Goal: Ask a question

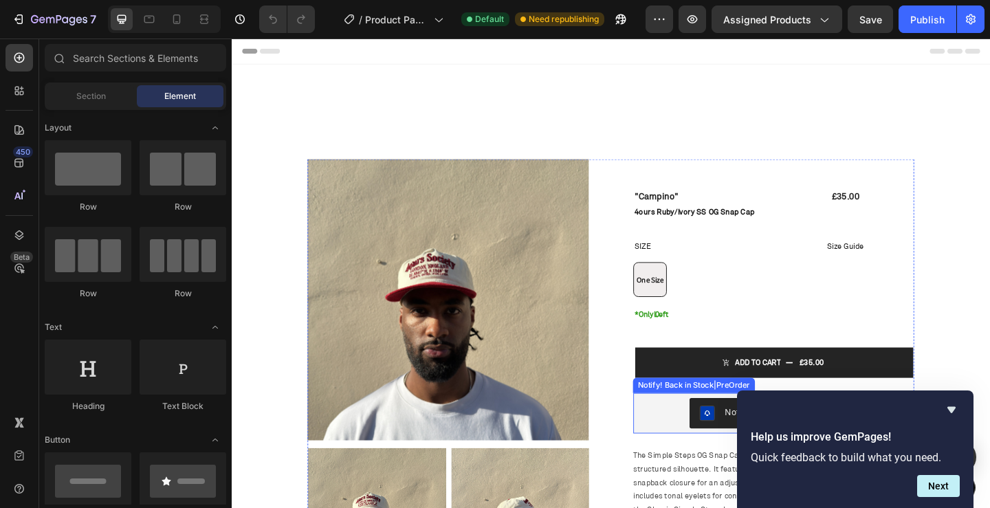
click at [710, 448] on div "Notify! Back in Stock|PreOrder" at bounding box center [821, 446] width 295 height 33
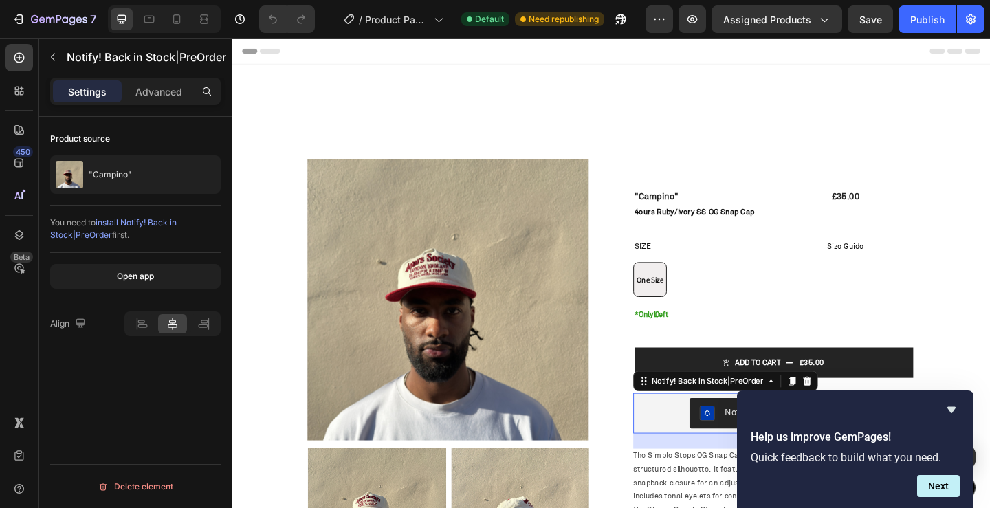
click at [151, 221] on span "install Notify! Back in Stock|PreOrder" at bounding box center [113, 228] width 127 height 23
click at [950, 412] on icon "Hide survey" at bounding box center [952, 410] width 17 height 17
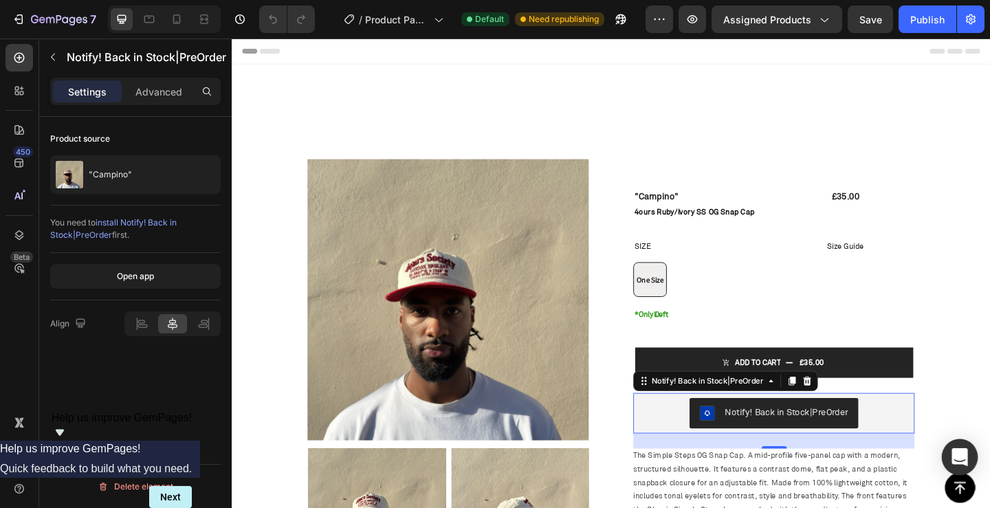
click at [950, 464] on div "Open Intercom Messenger" at bounding box center [960, 457] width 36 height 36
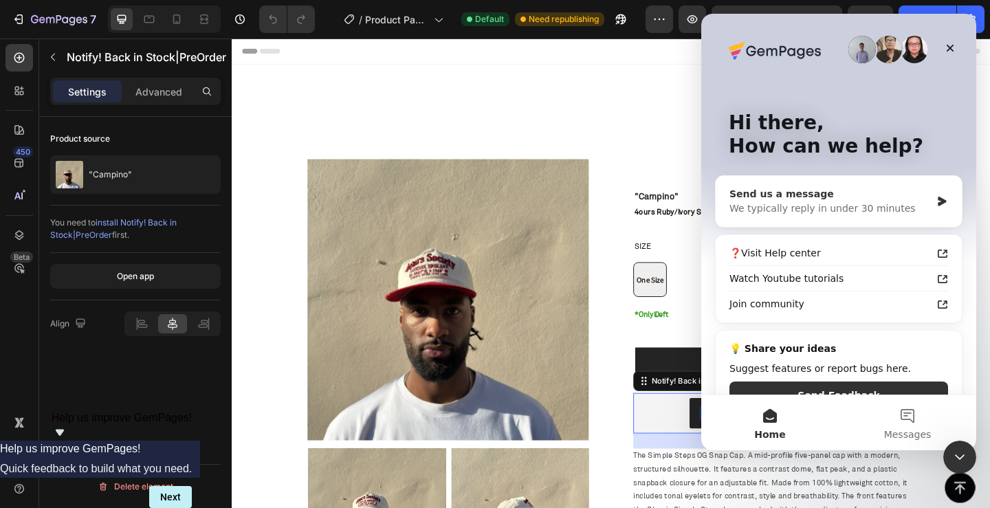
click at [837, 207] on div "We typically reply in under 30 minutes" at bounding box center [830, 208] width 201 height 14
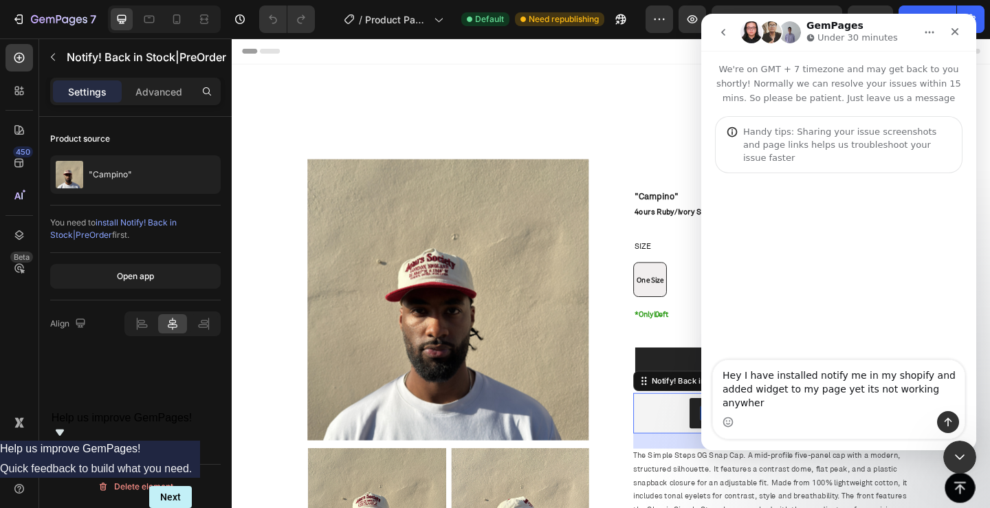
type textarea "Hey I have installed notify me in my shopify and added widget to my page yet it…"
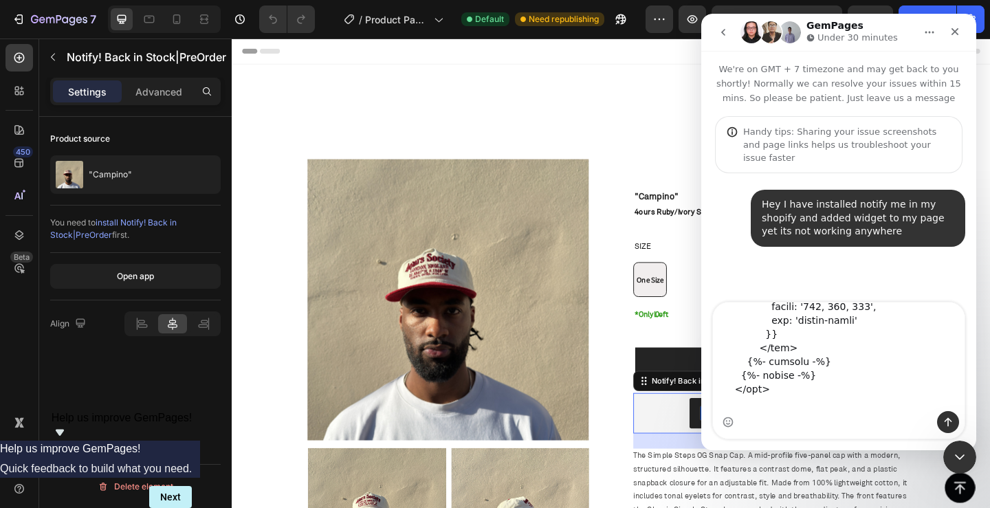
scroll to position [1934, 0]
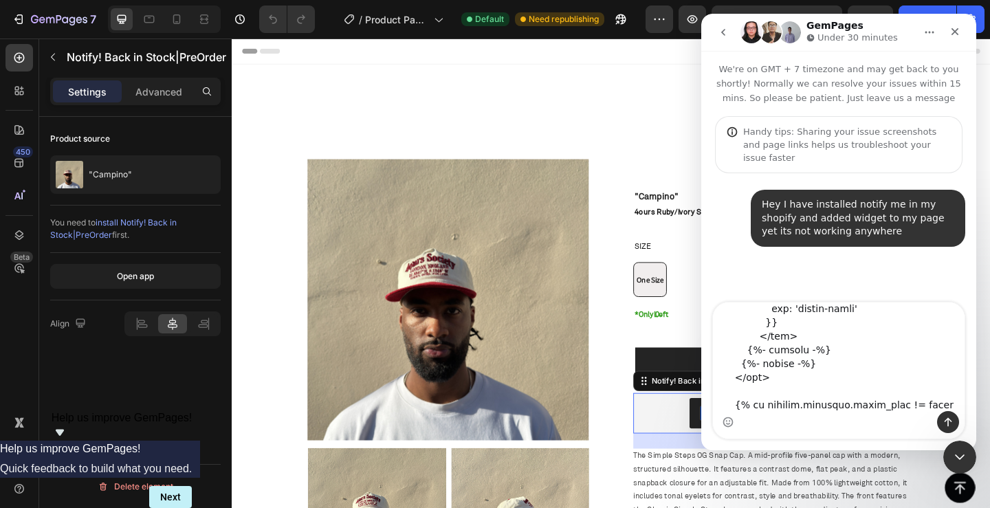
type textarea "<div id="Banner-{{ [DOMAIN_NAME] }}" class="banner banner--content-align-{{ sec…"
drag, startPoint x: 904, startPoint y: 435, endPoint x: 896, endPoint y: 429, distance: 9.9
click at [904, 435] on div "Intercom messenger" at bounding box center [839, 371] width 252 height 136
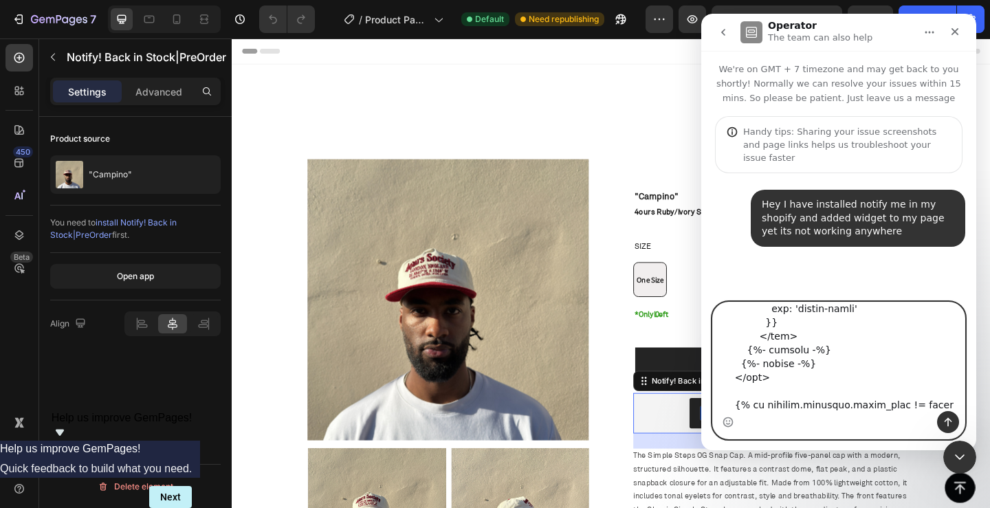
click at [828, 396] on textarea "Message…" at bounding box center [839, 357] width 252 height 109
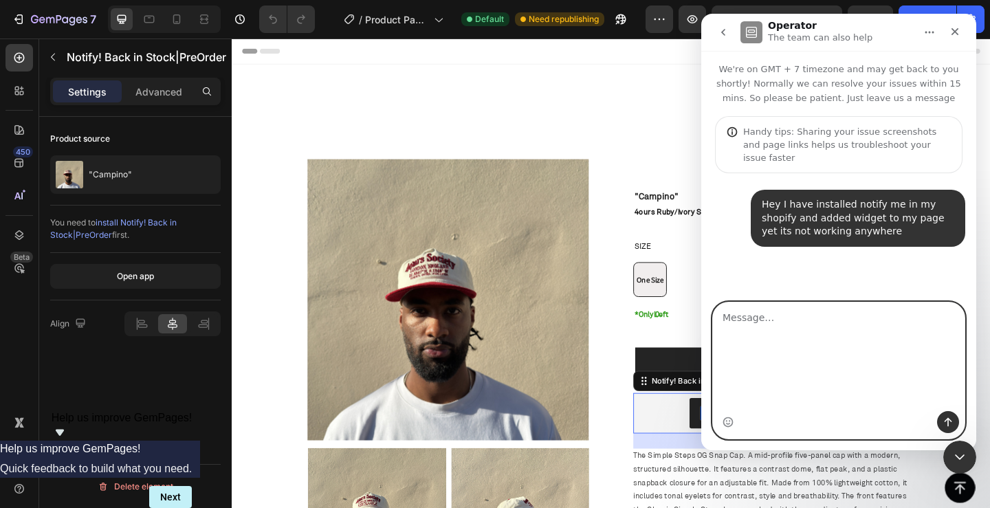
scroll to position [0, 0]
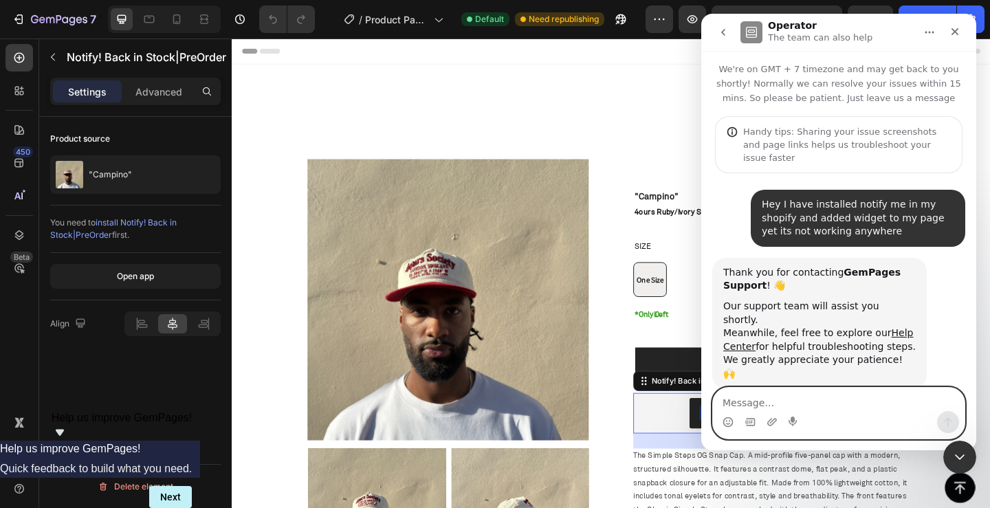
paste textarea "[URL][DOMAIN_NAME]"
type textarea "[URL][DOMAIN_NAME]"
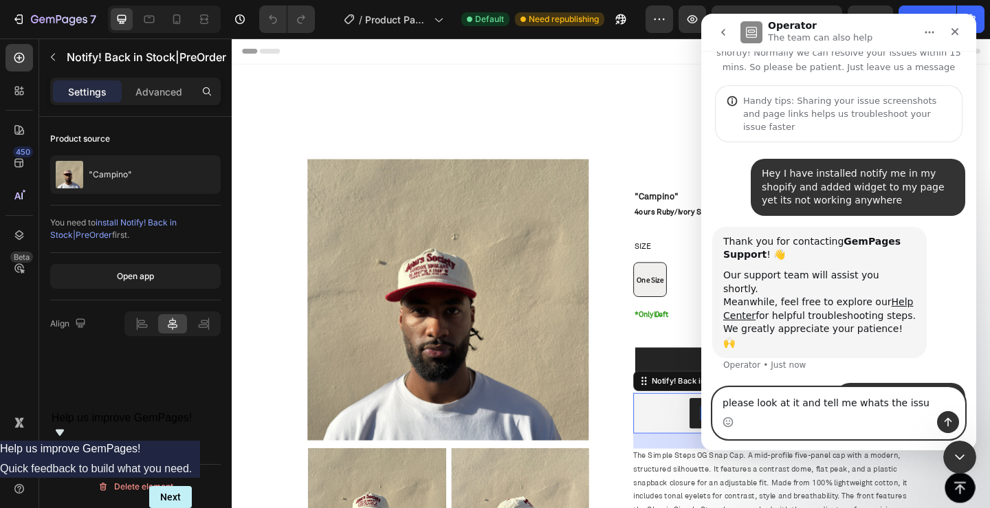
type textarea "please look at it and tell me whats the issue"
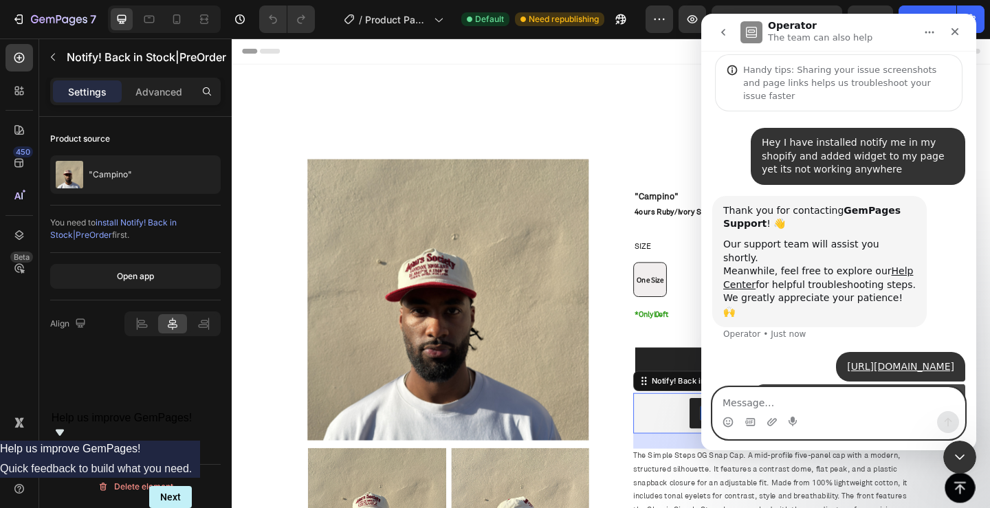
scroll to position [63, 0]
